Goal: Obtain resource: Download file/media

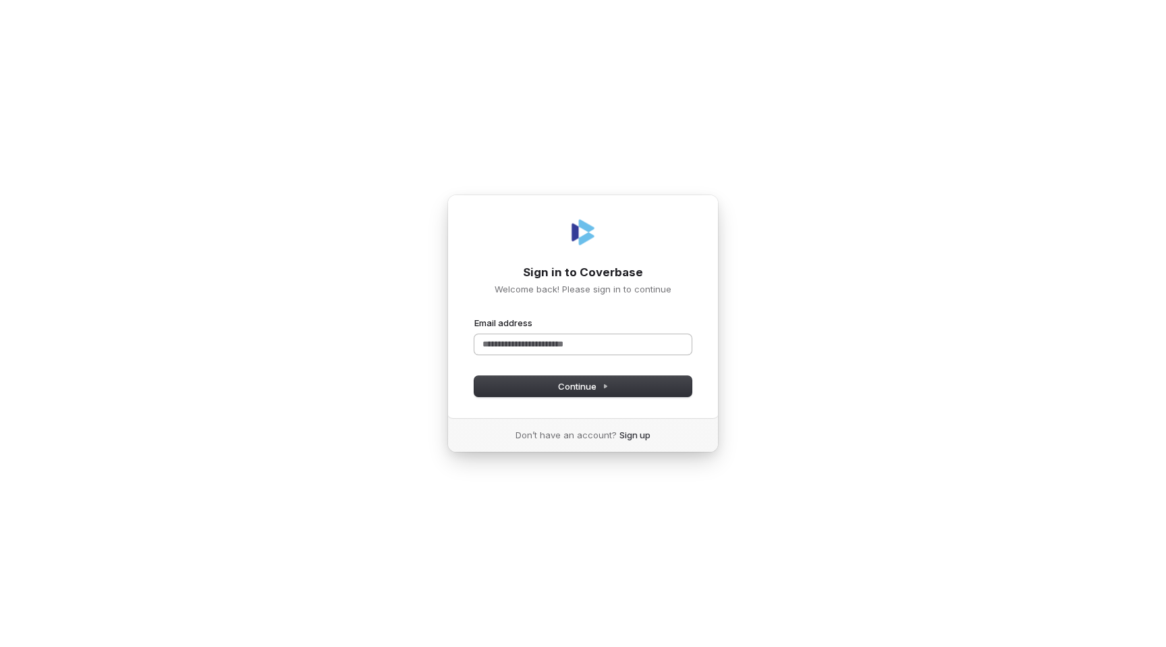
click at [571, 346] on input "Email address" at bounding box center [583, 344] width 217 height 20
click at [607, 384] on icon at bounding box center [605, 386] width 7 height 7
type input "**********"
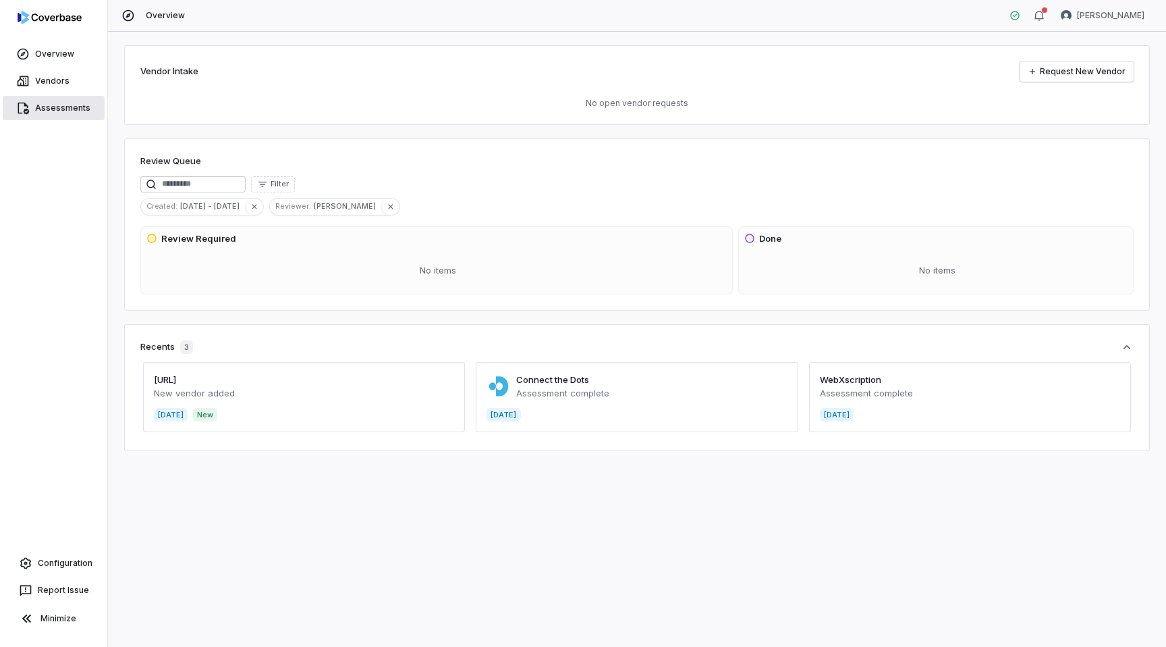
click at [47, 109] on link "Assessments" at bounding box center [54, 108] width 102 height 24
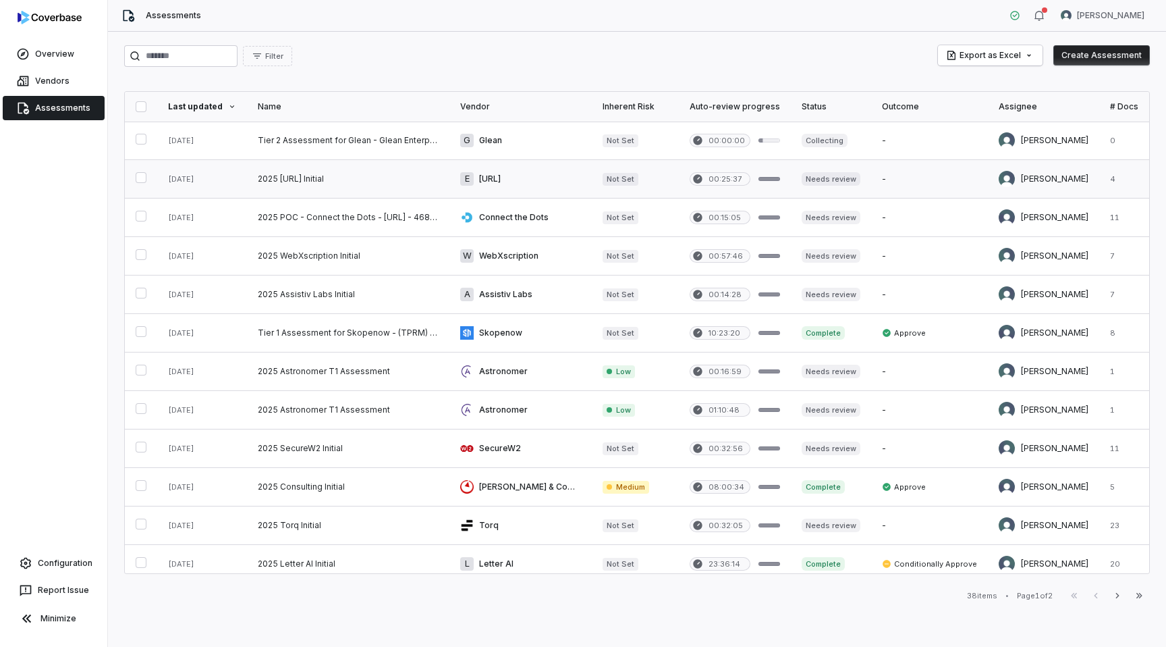
click at [406, 189] on link at bounding box center [348, 179] width 202 height 38
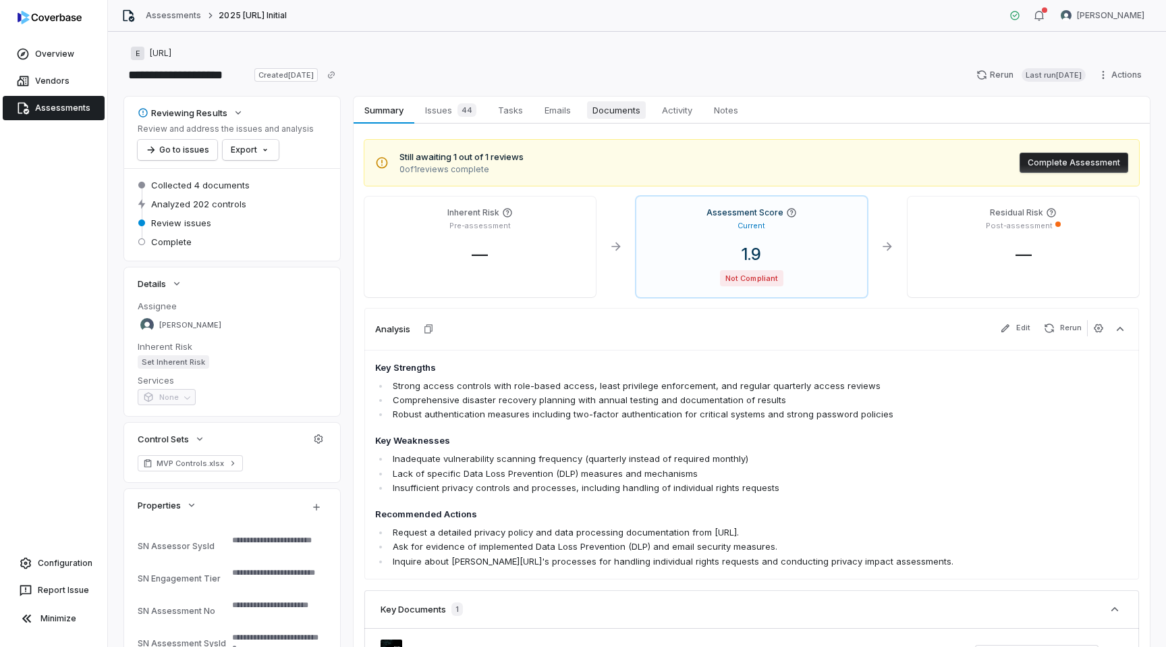
click at [607, 109] on span "Documents" at bounding box center [616, 110] width 59 height 18
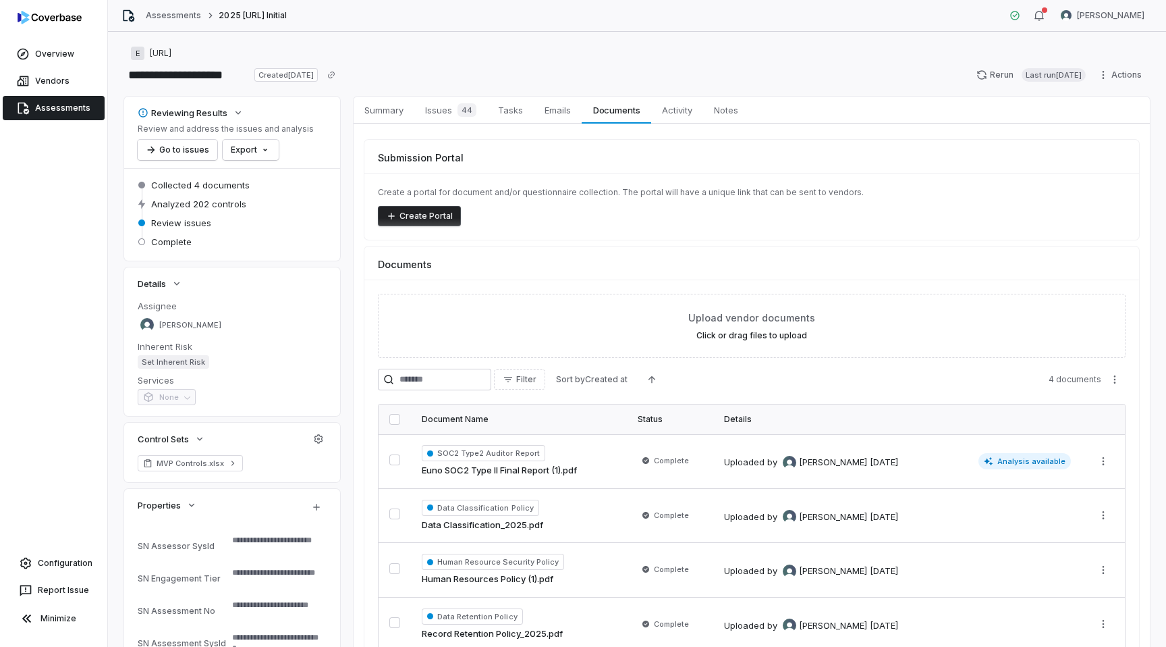
scroll to position [78, 0]
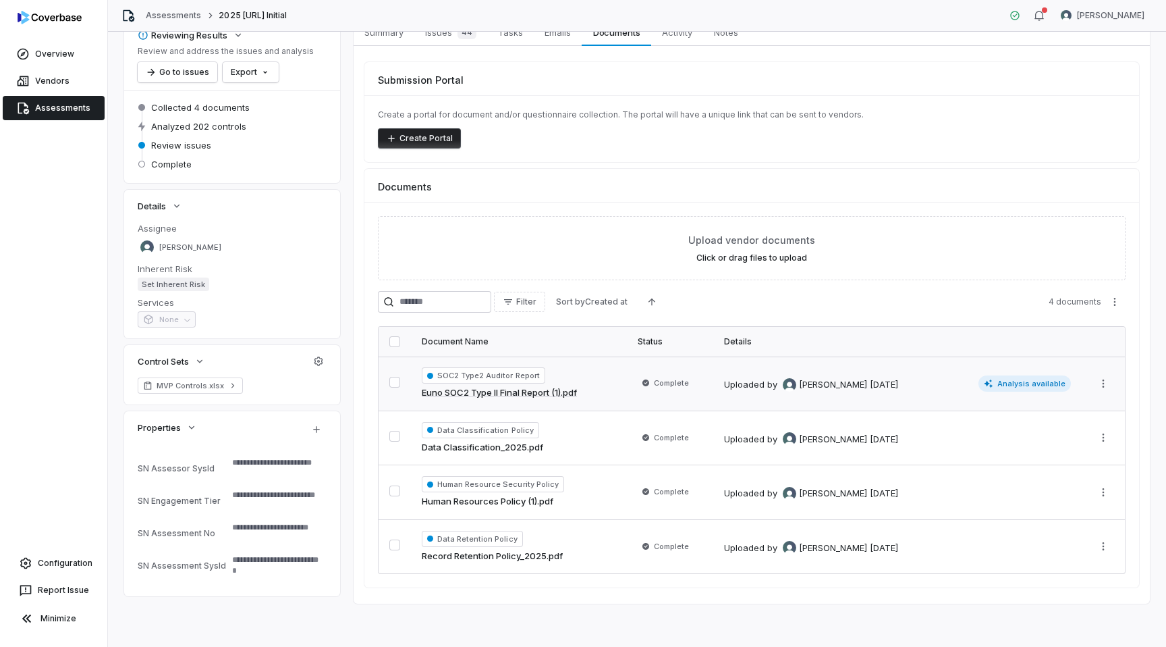
click at [597, 398] on div "SOC2 Type2 Auditor Report Euno SOC2 Type II Final Report (1).pdf" at bounding box center [519, 383] width 194 height 32
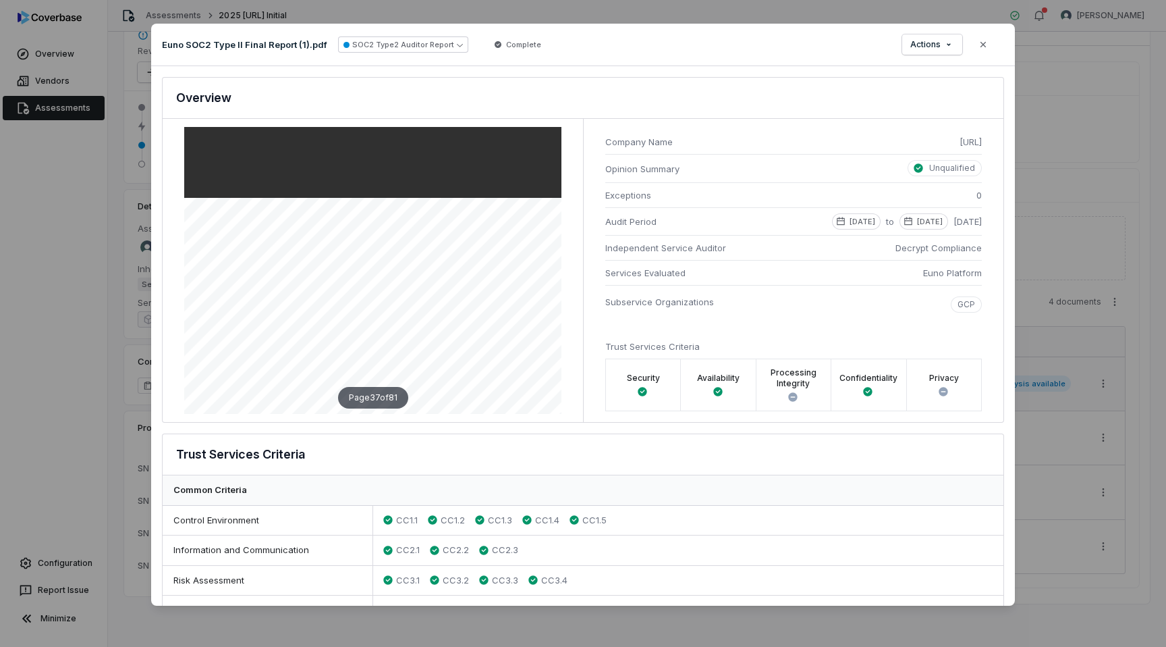
scroll to position [17095, 0]
click at [985, 49] on icon "button" at bounding box center [983, 44] width 11 height 11
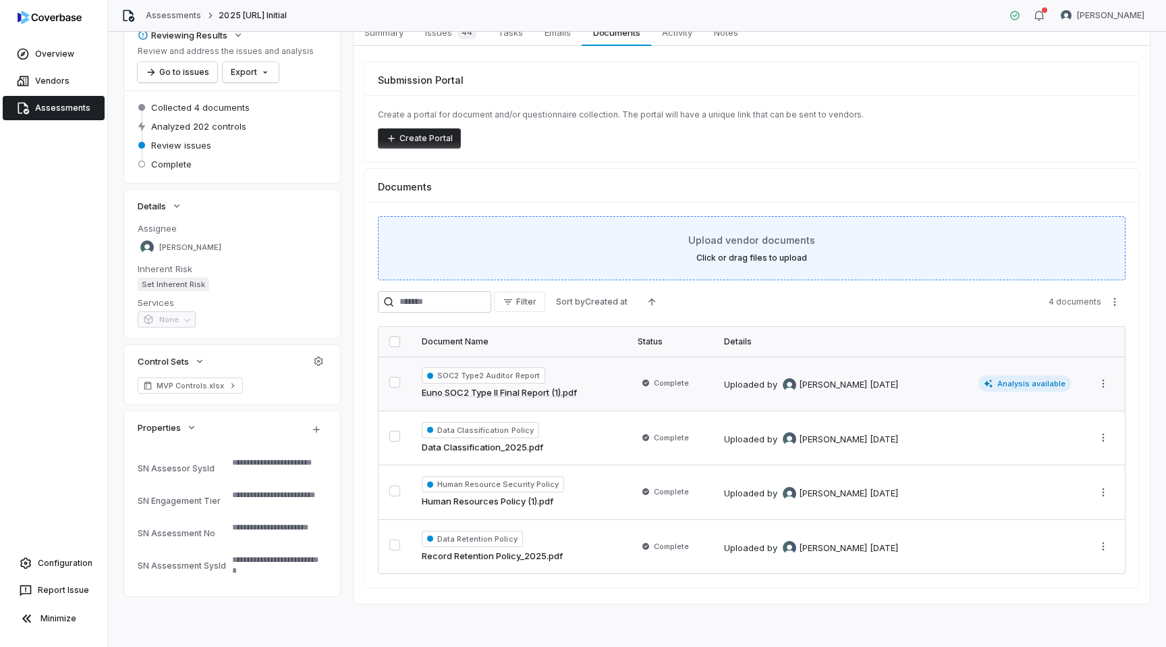
type textarea "*"
